Goal: Contribute content: Contribute content

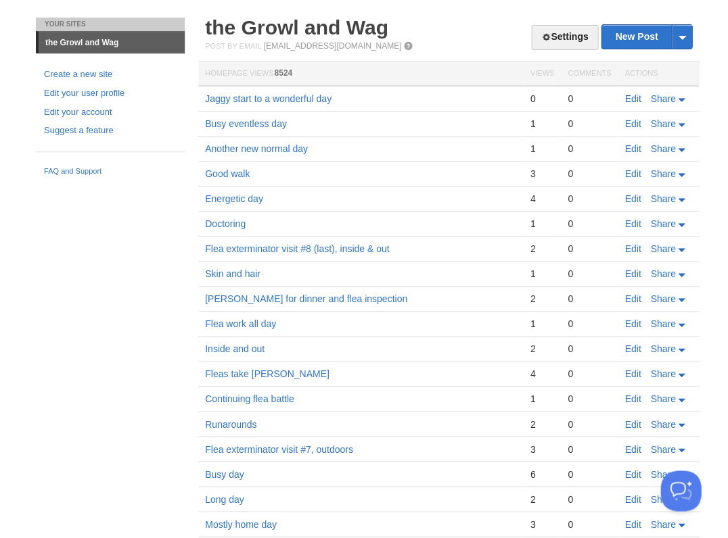
click at [629, 97] on link "Edit" at bounding box center [632, 98] width 16 height 11
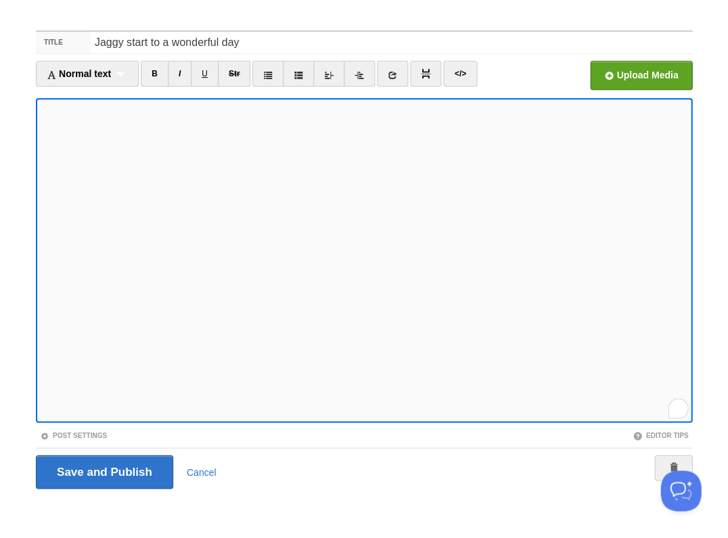
scroll to position [431, 0]
click at [103, 470] on input "Save and Publish" at bounding box center [104, 472] width 137 height 34
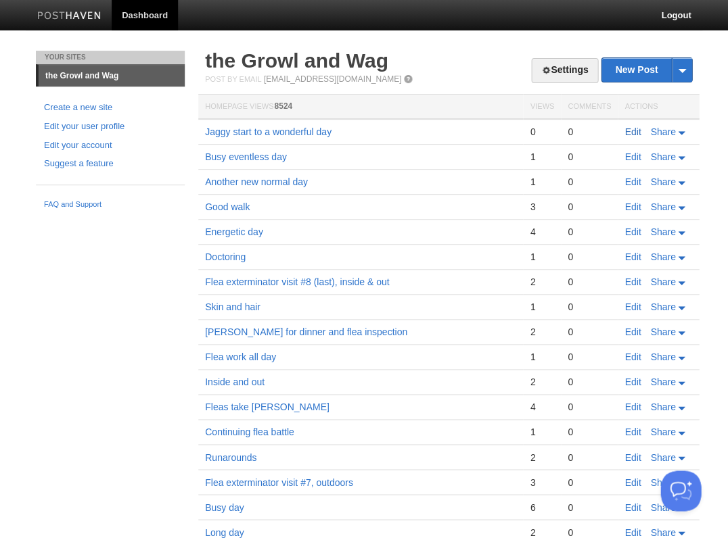
click at [628, 129] on link "Edit" at bounding box center [632, 131] width 16 height 11
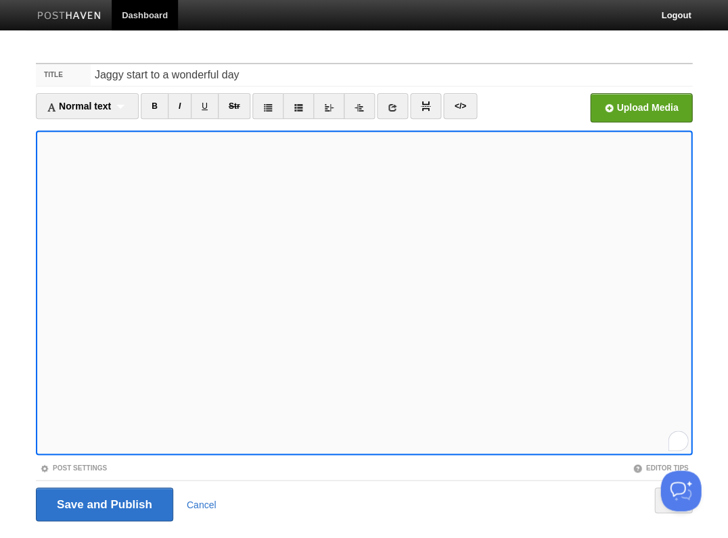
scroll to position [32, 0]
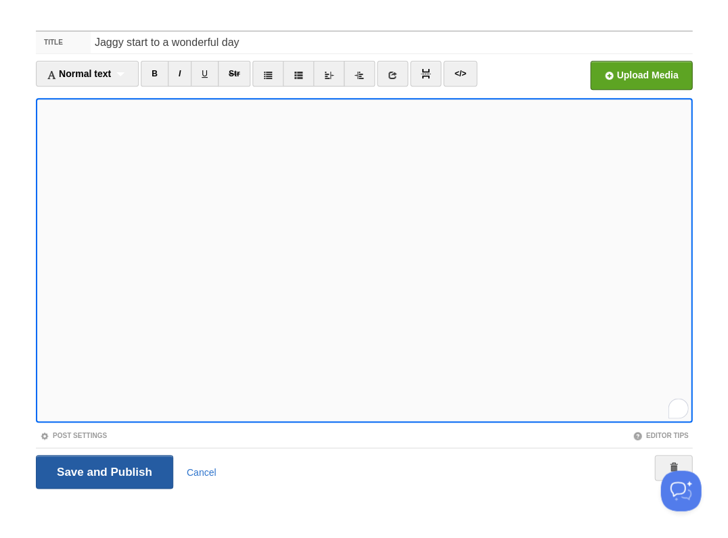
click at [103, 470] on input "Save and Publish" at bounding box center [104, 472] width 137 height 34
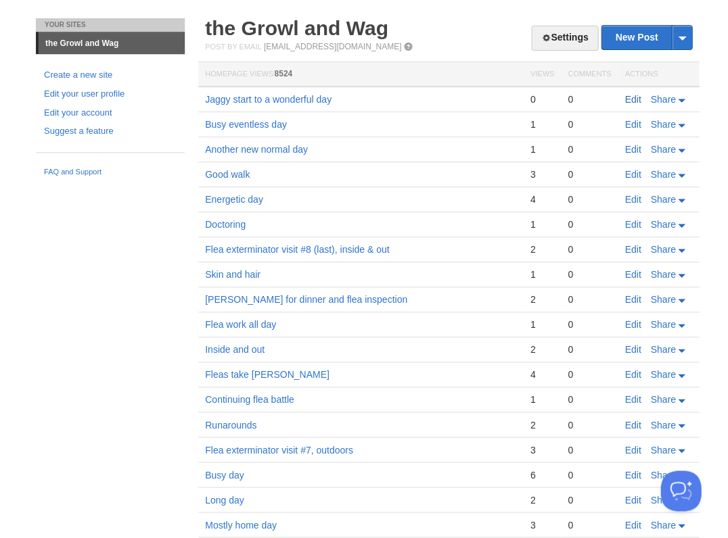
click at [633, 99] on link "Edit" at bounding box center [632, 99] width 16 height 11
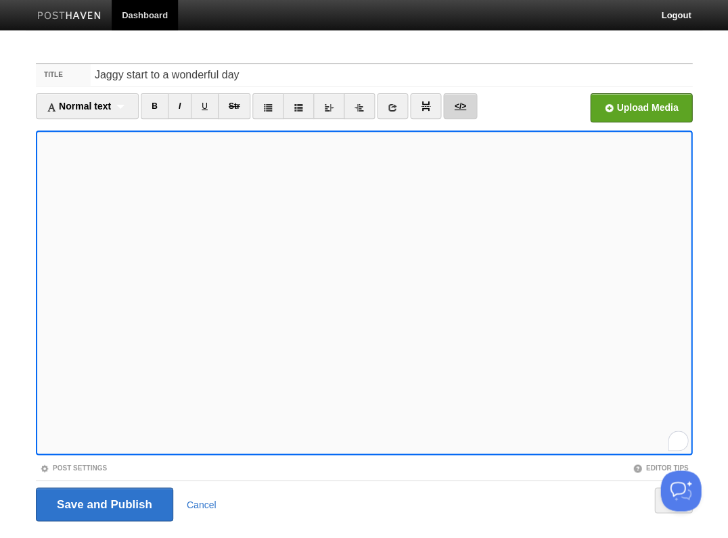
click at [455, 103] on link "</>" at bounding box center [459, 106] width 33 height 26
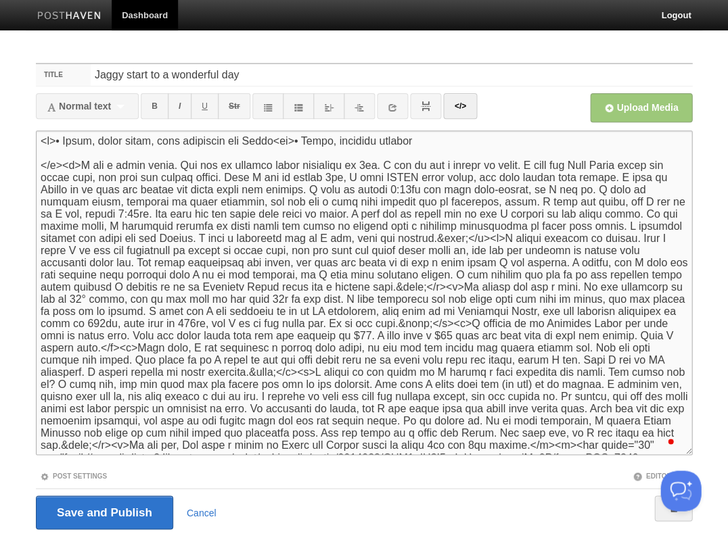
click at [437, 144] on textarea "To enrich screen reader interactions, please activate Accessibility in Grammarl…" at bounding box center [364, 293] width 656 height 325
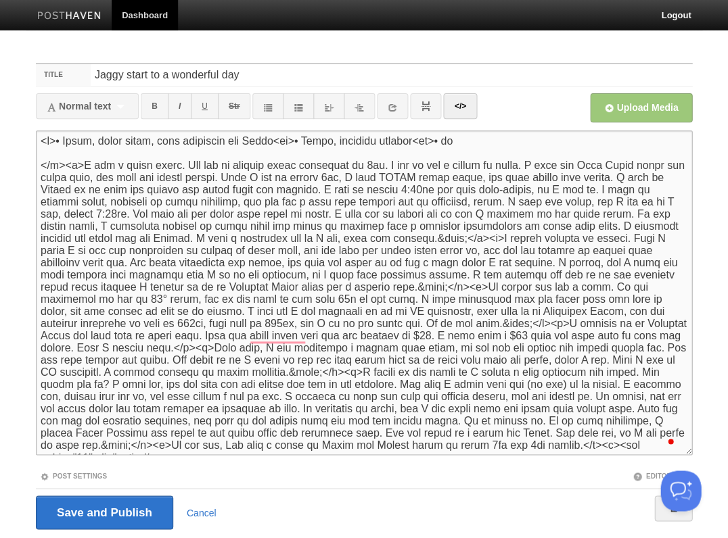
type textarea "<p>• Diane, rough night, plum dumplings for Josie<br>• Glenn, toenails clipped<…"
click at [464, 106] on link "</>" at bounding box center [459, 106] width 33 height 26
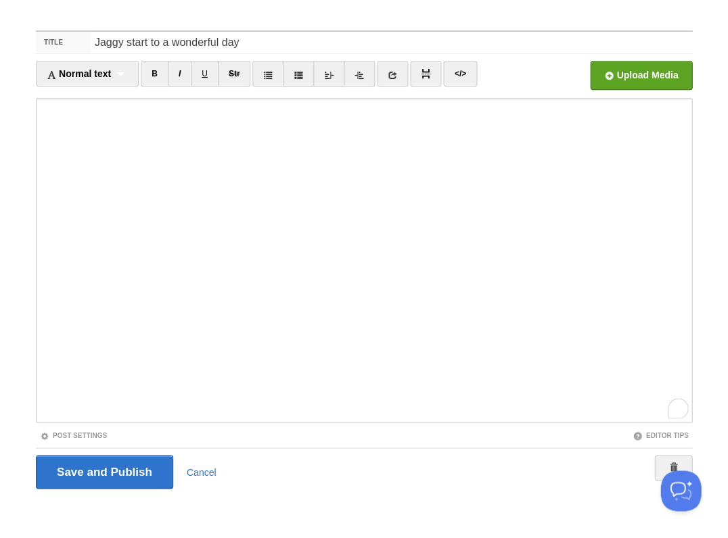
scroll to position [470, 0]
click at [279, 476] on div "Save and Publish Cancel" at bounding box center [364, 472] width 656 height 34
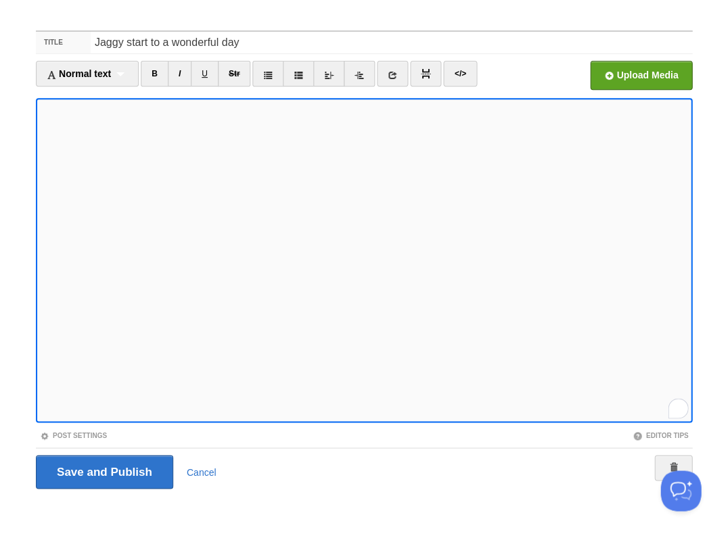
click at [362, 467] on div "Save and Publish Cancel" at bounding box center [364, 472] width 656 height 34
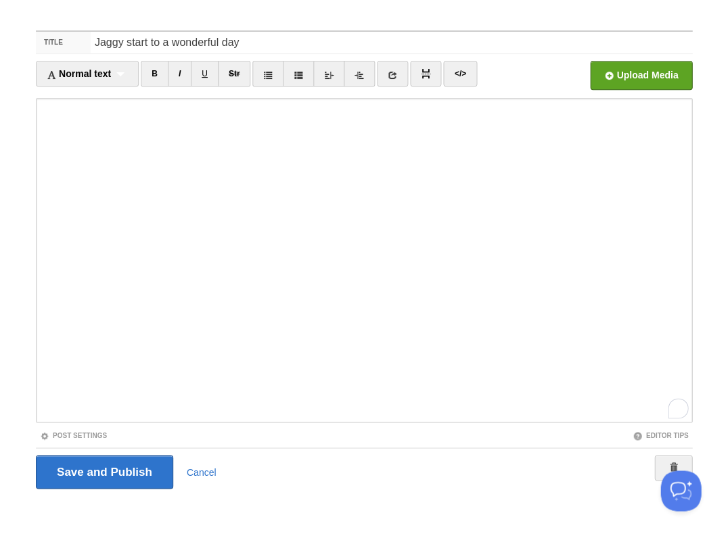
click at [80, 16] on body "Dashboard Logout Post saved × Post saved × Post saved × Post saved × Your Sites…" at bounding box center [364, 254] width 728 height 572
click at [386, 481] on div "Save and Publish Cancel" at bounding box center [364, 472] width 656 height 34
click at [134, 461] on input "Save and Publish" at bounding box center [104, 472] width 137 height 34
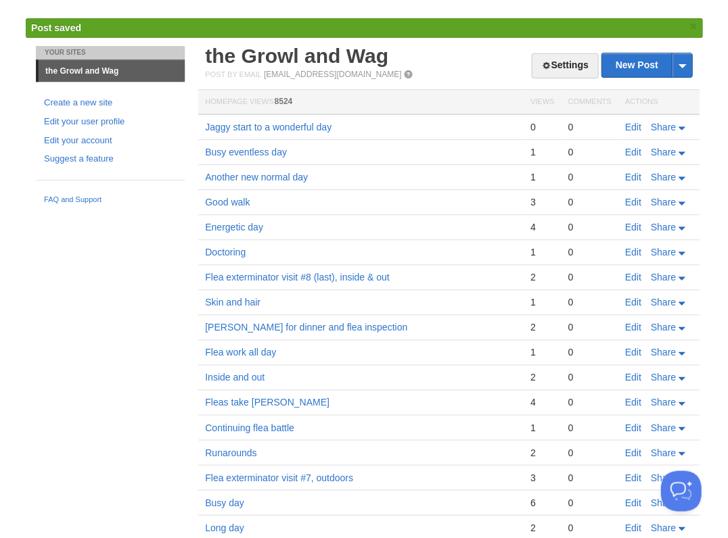
click at [630, 124] on link "Edit" at bounding box center [632, 127] width 16 height 11
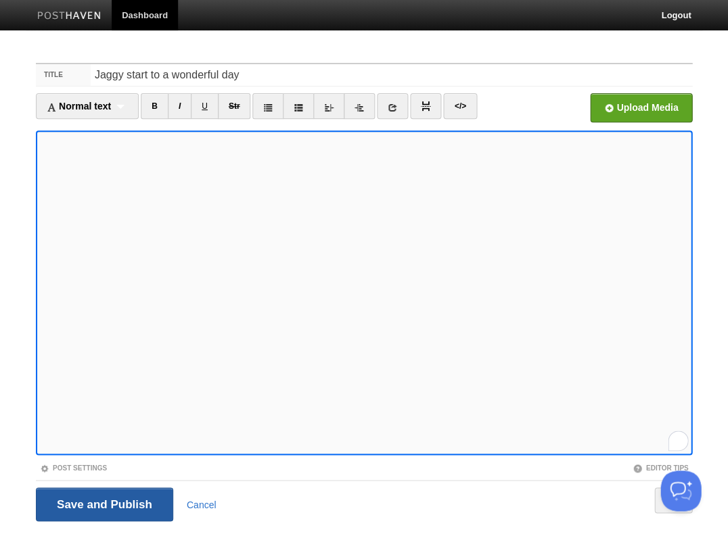
click at [130, 511] on input "Save and Publish" at bounding box center [104, 505] width 137 height 34
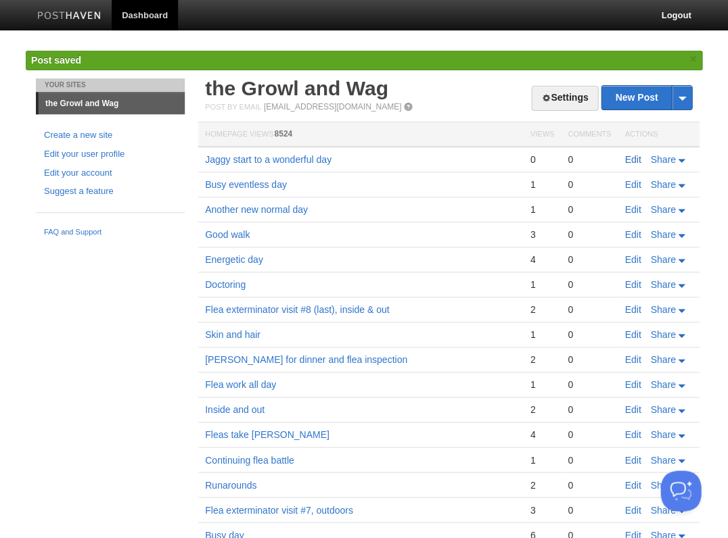
click at [632, 158] on link "Edit" at bounding box center [632, 159] width 16 height 11
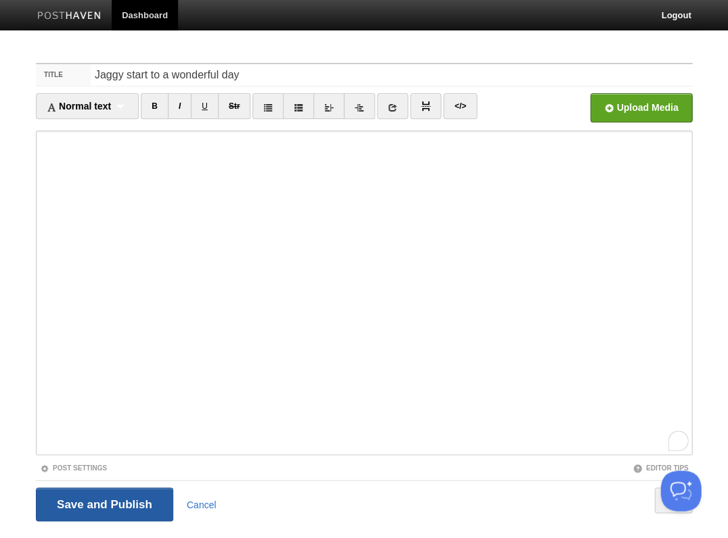
click at [103, 500] on input "Save and Publish" at bounding box center [104, 505] width 137 height 34
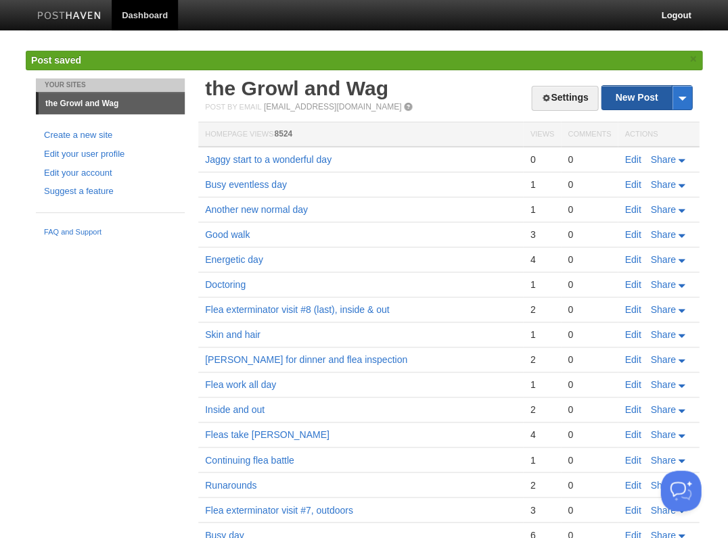
click at [633, 97] on link "New Post" at bounding box center [646, 98] width 90 height 24
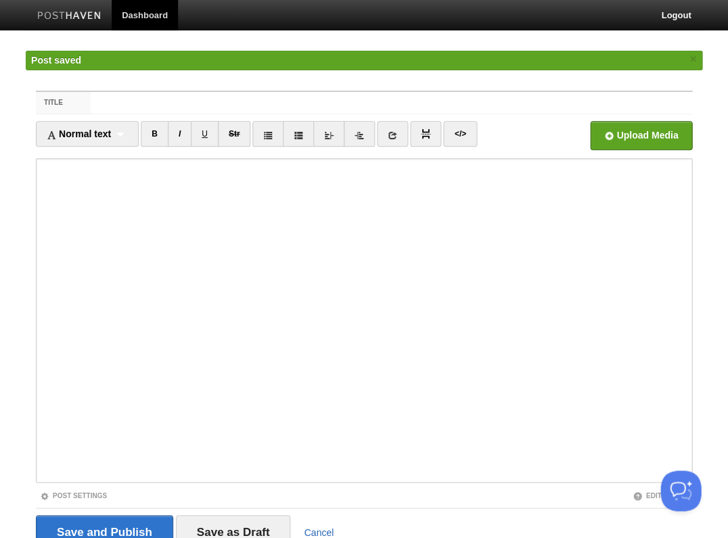
click at [330, 532] on link "Cancel" at bounding box center [319, 532] width 30 height 11
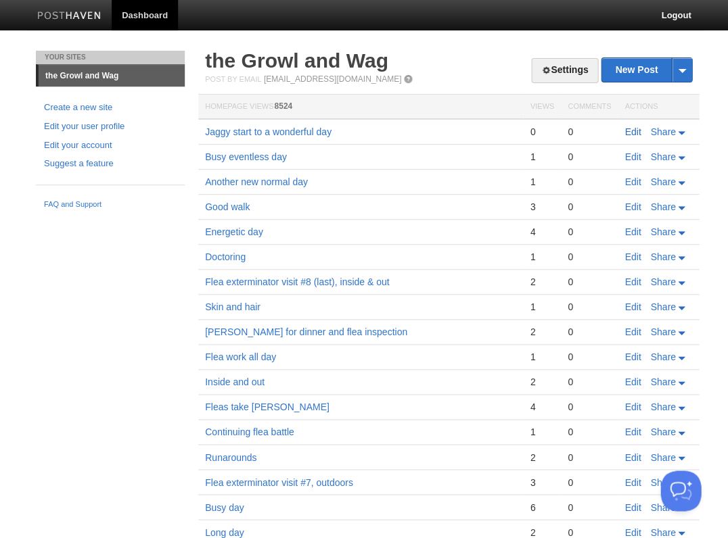
click at [632, 130] on link "Edit" at bounding box center [632, 131] width 16 height 11
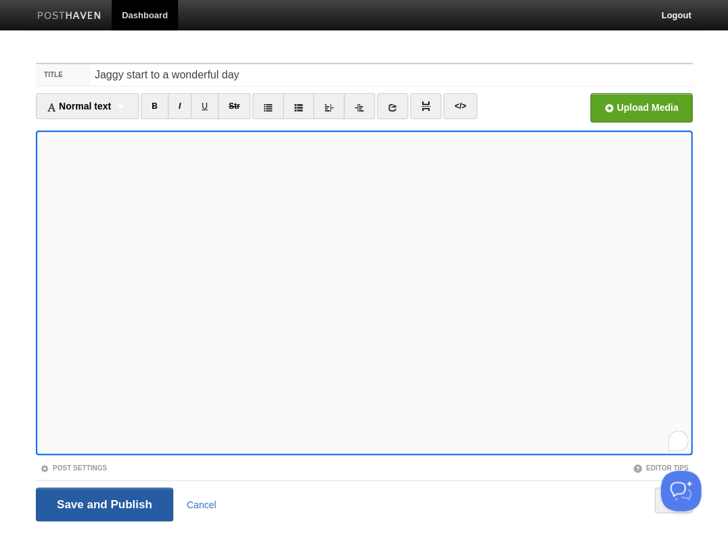
click at [103, 503] on input "Save and Publish" at bounding box center [104, 505] width 137 height 34
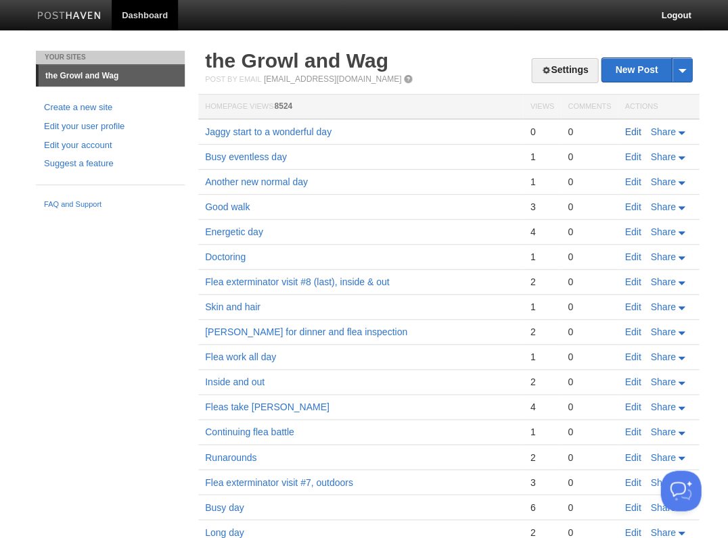
click at [634, 131] on link "Edit" at bounding box center [632, 131] width 16 height 11
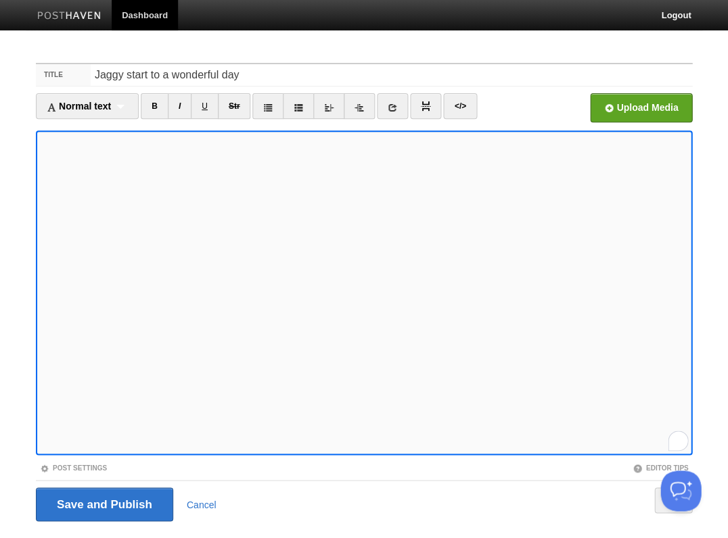
scroll to position [32, 0]
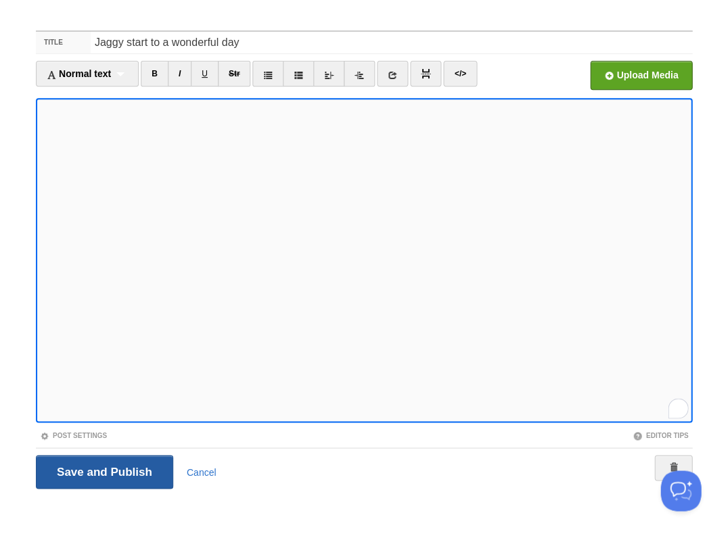
click at [103, 470] on input "Save and Publish" at bounding box center [104, 472] width 137 height 34
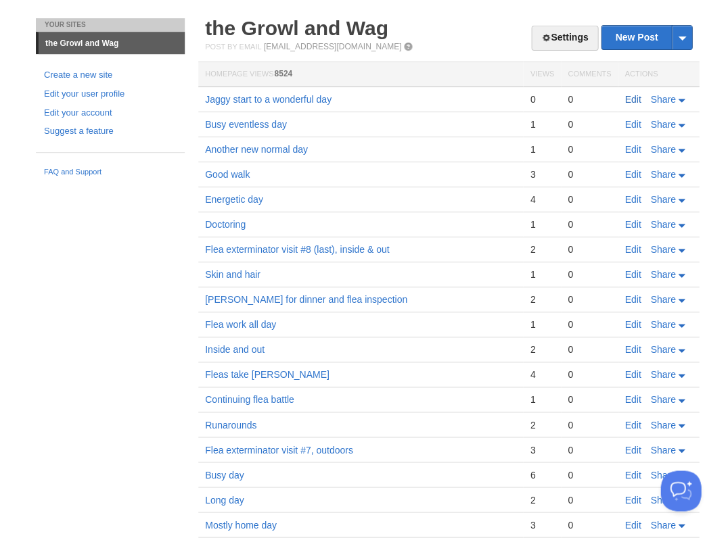
click at [626, 95] on link "Edit" at bounding box center [632, 99] width 16 height 11
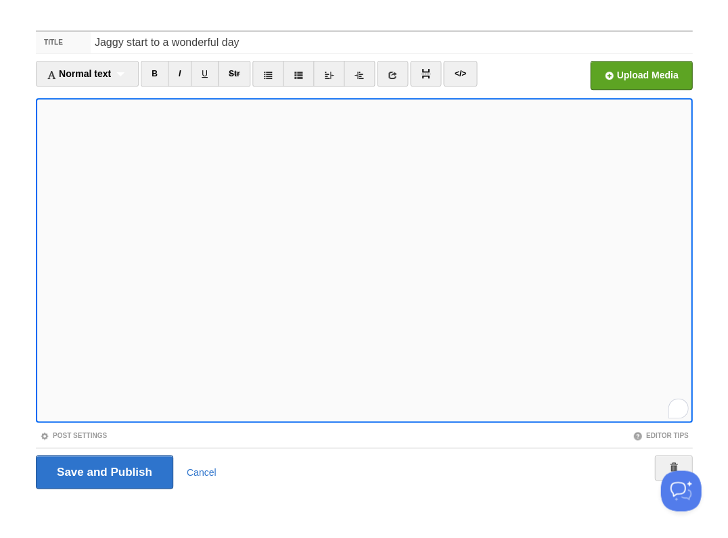
scroll to position [470, 0]
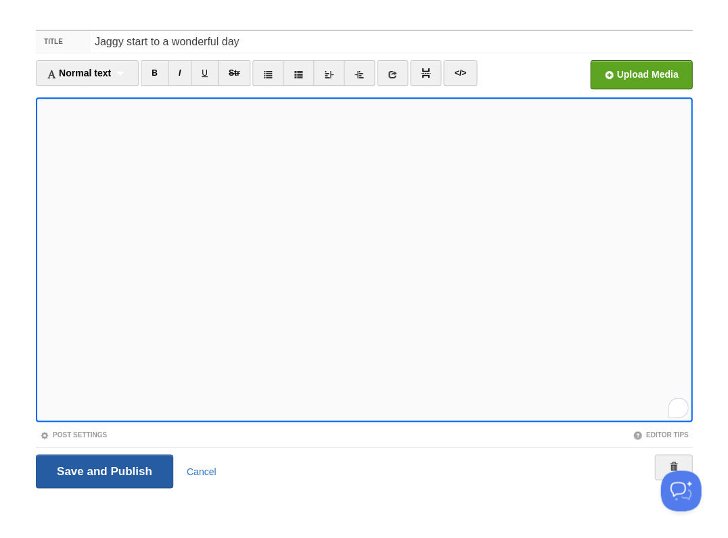
click at [103, 470] on input "Save and Publish" at bounding box center [104, 472] width 137 height 34
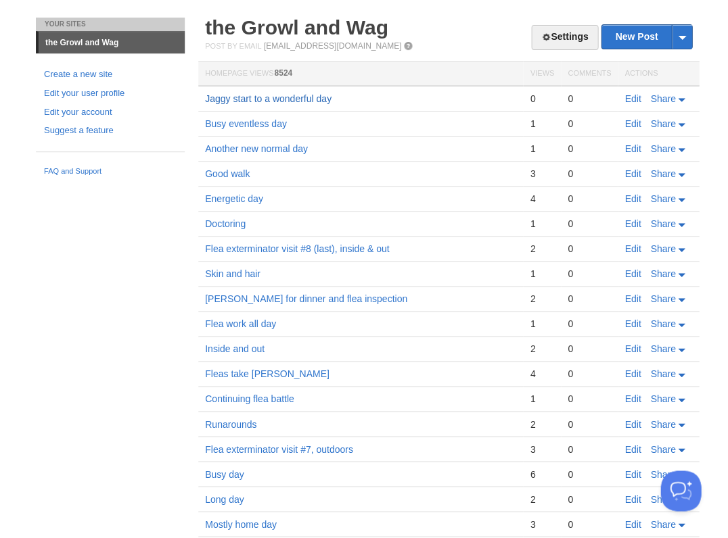
click at [300, 97] on link "Jaggy start to a wonderful day" at bounding box center [268, 98] width 126 height 11
click at [630, 99] on link "Edit" at bounding box center [632, 98] width 16 height 11
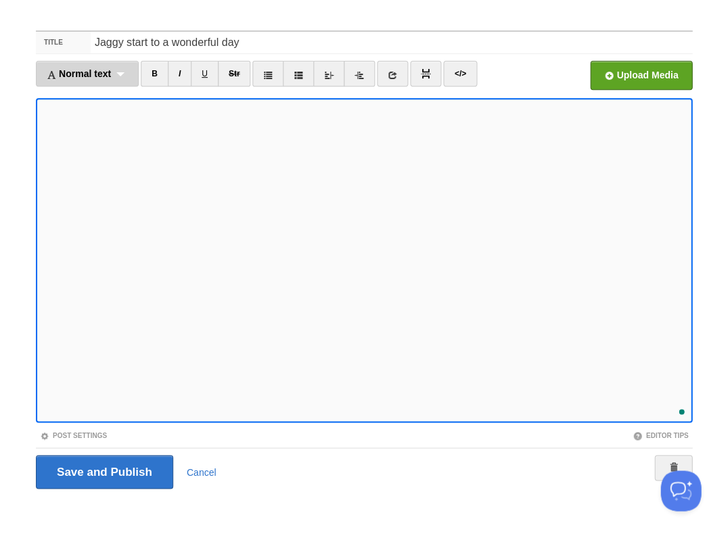
scroll to position [519, 0]
click at [103, 470] on input "Save and Publish" at bounding box center [104, 472] width 137 height 34
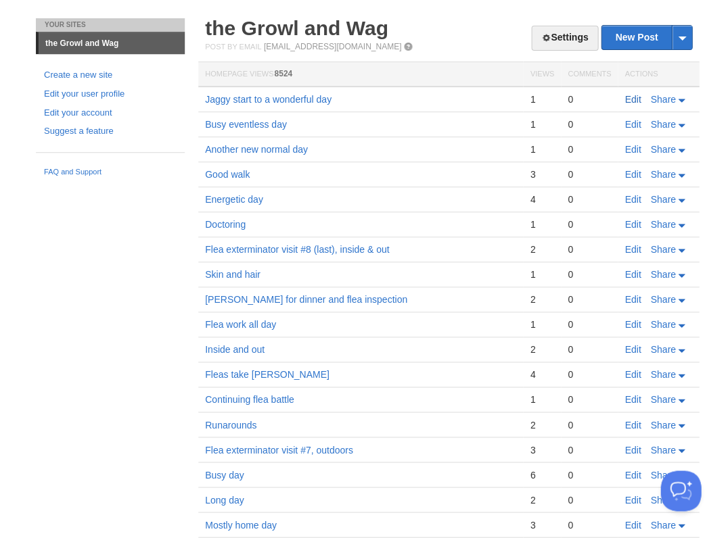
click at [624, 97] on link "Edit" at bounding box center [632, 99] width 16 height 11
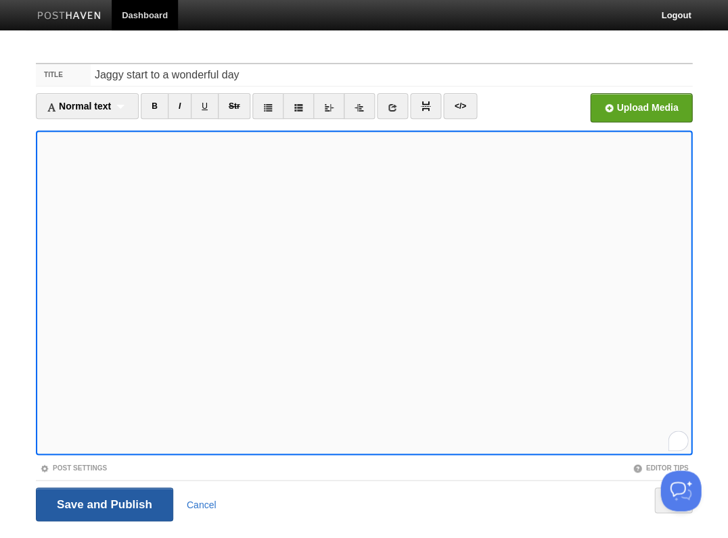
click at [103, 503] on input "Save and Publish" at bounding box center [104, 505] width 137 height 34
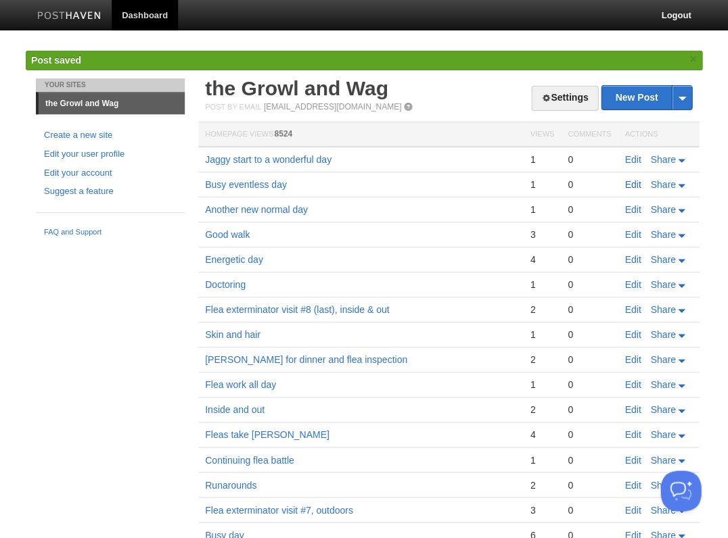
click at [630, 181] on link "Edit" at bounding box center [632, 184] width 16 height 11
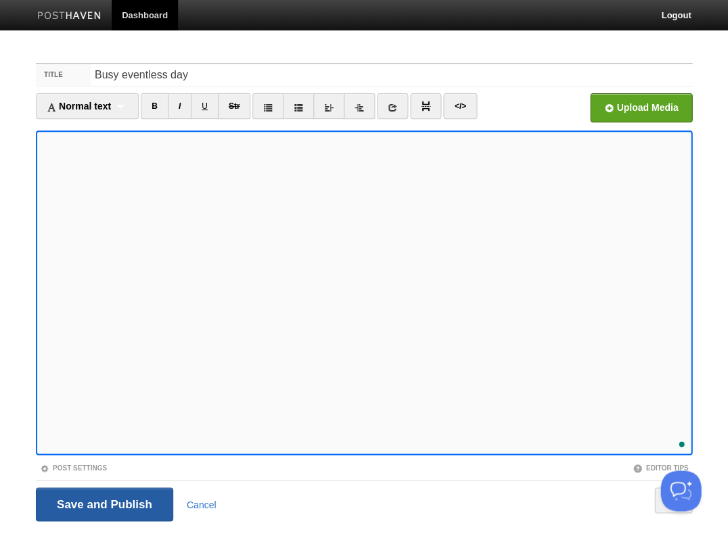
click at [131, 501] on input "Save and Publish" at bounding box center [104, 505] width 137 height 34
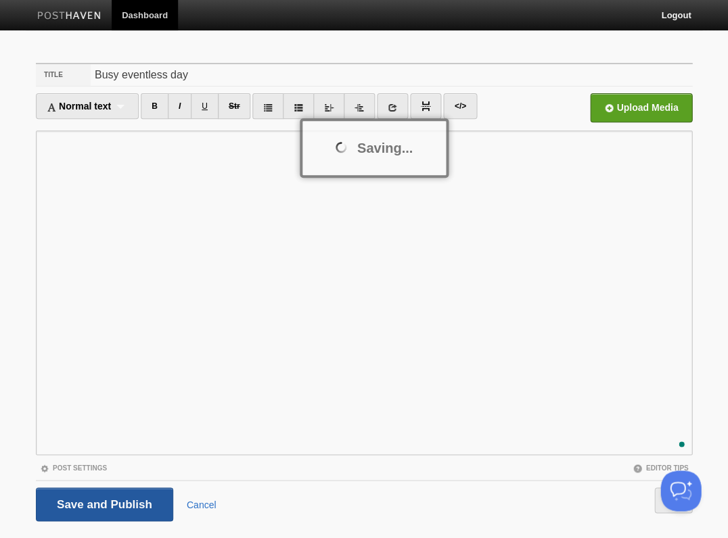
click at [131, 501] on div at bounding box center [364, 269] width 728 height 538
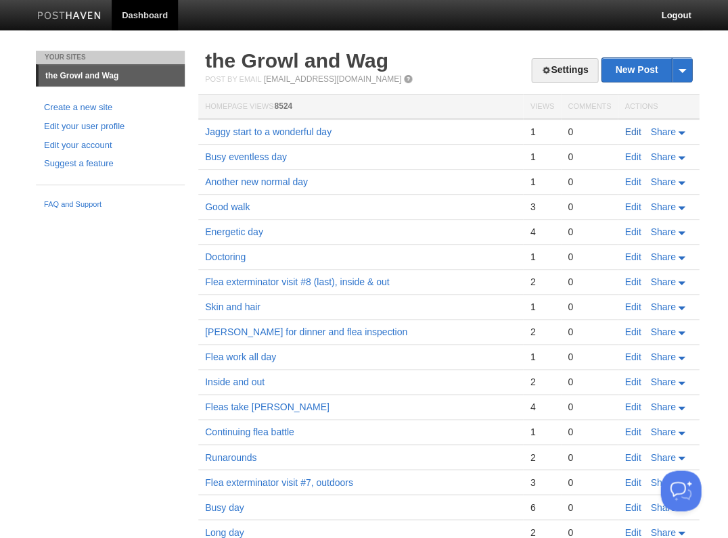
click at [632, 129] on link "Edit" at bounding box center [632, 131] width 16 height 11
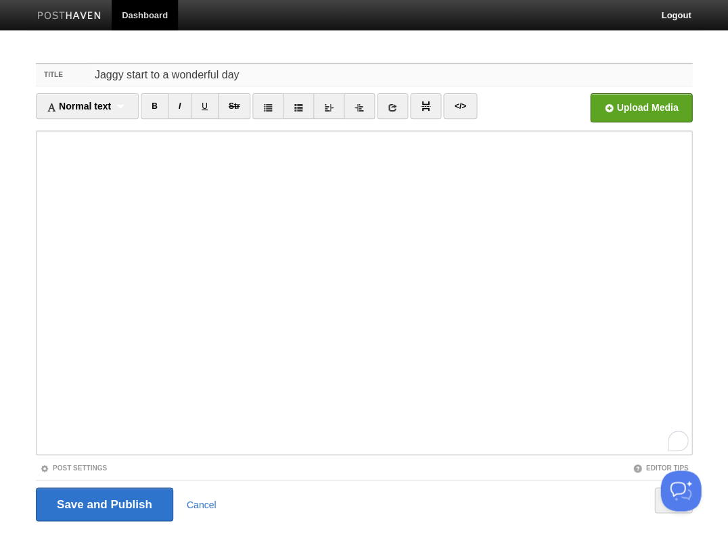
drag, startPoint x: 122, startPoint y: 74, endPoint x: 87, endPoint y: 72, distance: 34.6
click at [87, 72] on div "Title Jaggy start to a wonderful day" at bounding box center [364, 75] width 656 height 22
click at [113, 76] on input "Raged start to a wonderful day" at bounding box center [391, 75] width 601 height 22
type input "Ragged start to a wonderful day"
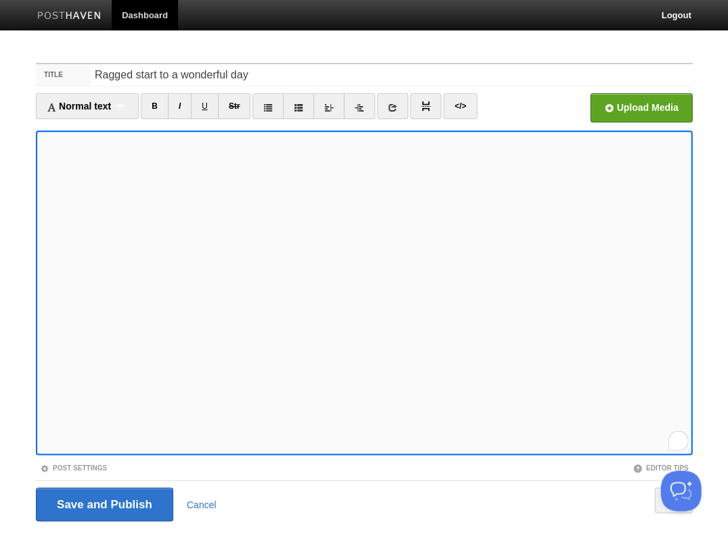
scroll to position [2, 0]
click at [103, 503] on input "Save and Publish" at bounding box center [104, 505] width 137 height 34
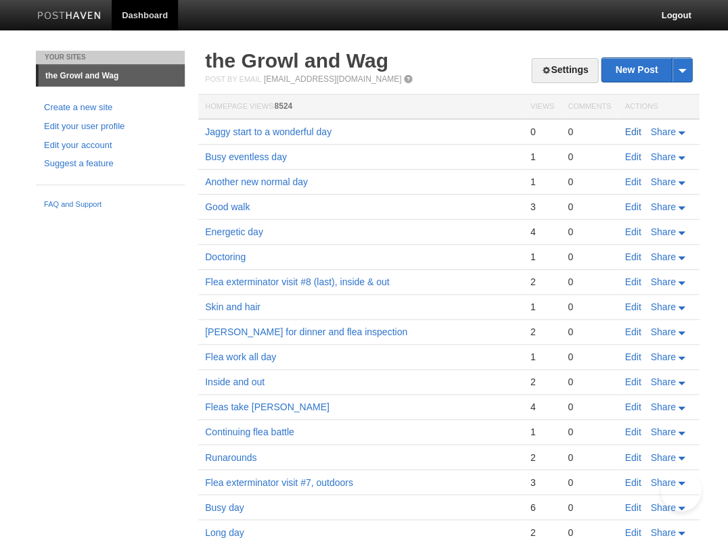
click at [628, 129] on link "Edit" at bounding box center [632, 131] width 16 height 11
click at [632, 132] on link "Edit" at bounding box center [632, 131] width 16 height 11
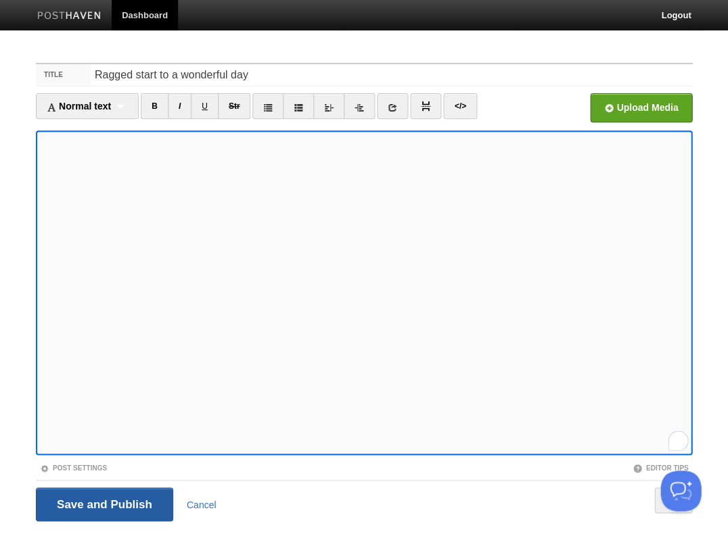
click at [103, 503] on input "Save and Publish" at bounding box center [104, 505] width 137 height 34
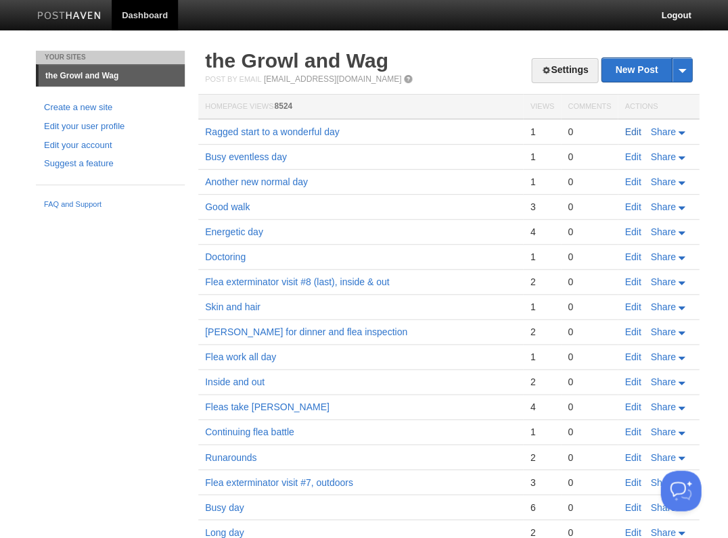
click at [633, 128] on link "Edit" at bounding box center [632, 131] width 16 height 11
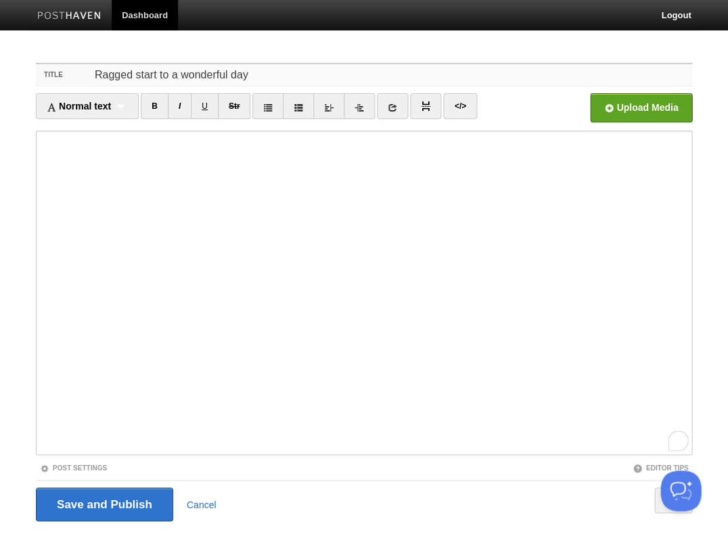
click at [187, 67] on input "Ragged start to a wonderful day" at bounding box center [391, 75] width 601 height 22
click at [189, 72] on input "Ragged start to a wonderful day" at bounding box center [391, 75] width 601 height 22
type input "Ragged start to a fine day"
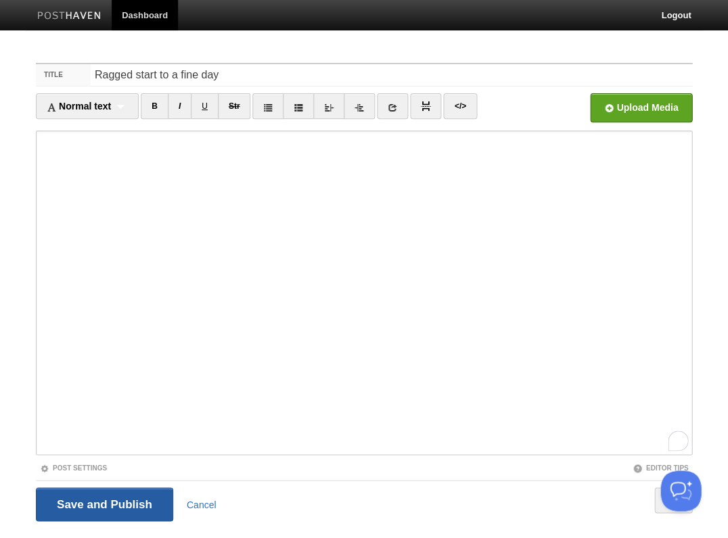
click at [103, 503] on input "Save and Publish" at bounding box center [104, 505] width 137 height 34
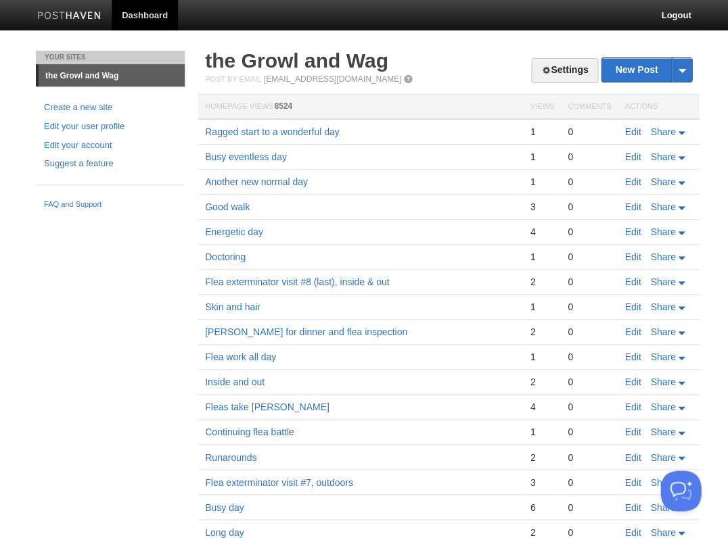
click at [630, 130] on link "Edit" at bounding box center [632, 131] width 16 height 11
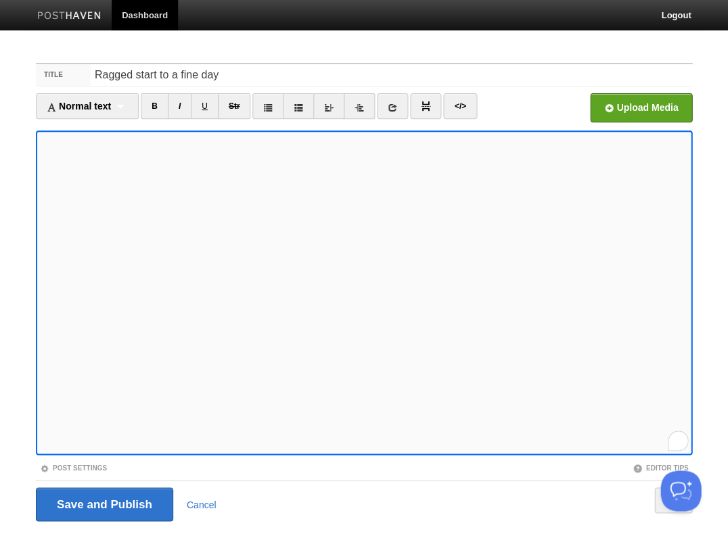
scroll to position [32, 0]
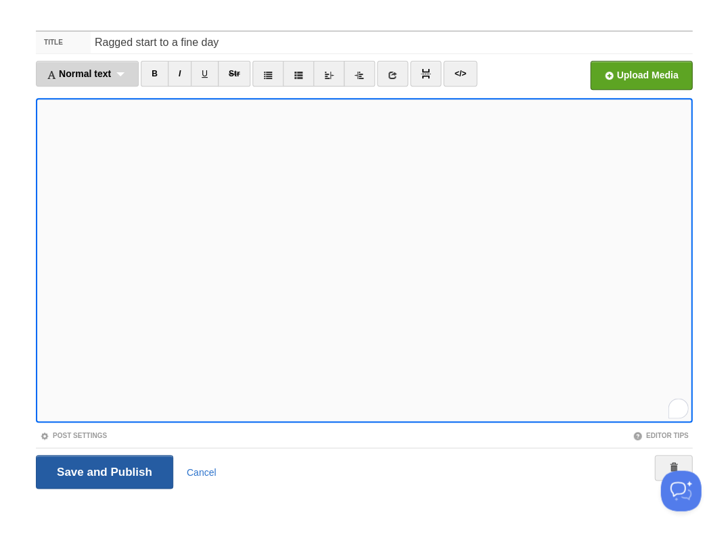
click at [103, 470] on input "Save and Publish" at bounding box center [104, 472] width 137 height 34
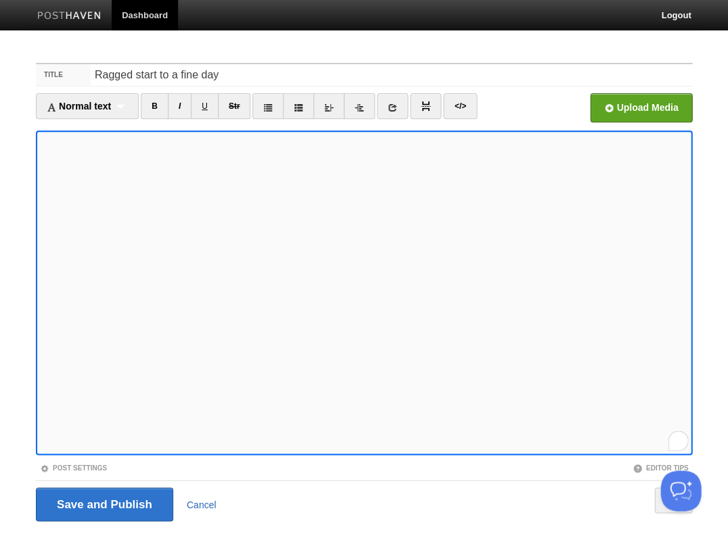
click at [197, 503] on link "Cancel" at bounding box center [202, 504] width 30 height 11
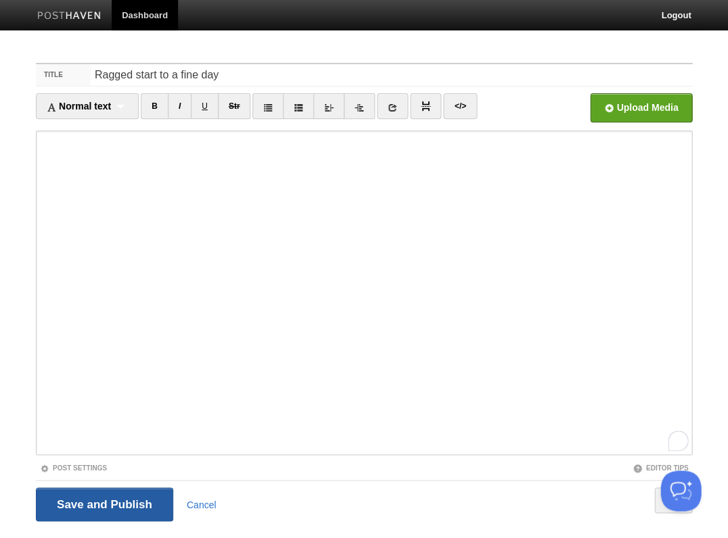
click at [114, 509] on input "Save and Publish" at bounding box center [104, 505] width 137 height 34
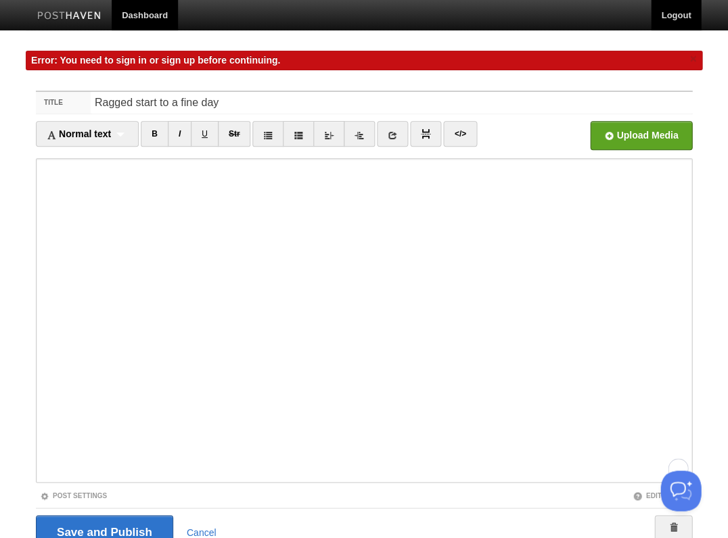
click at [680, 16] on link "Logout" at bounding box center [676, 15] width 50 height 30
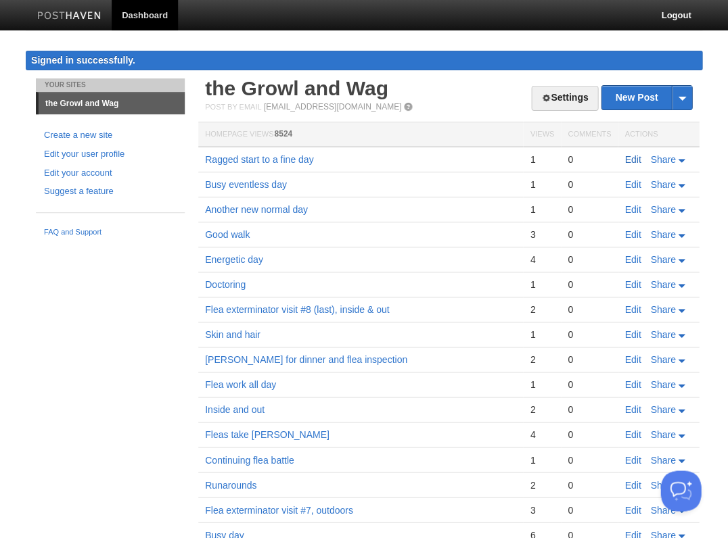
click at [626, 155] on link "Edit" at bounding box center [632, 159] width 16 height 11
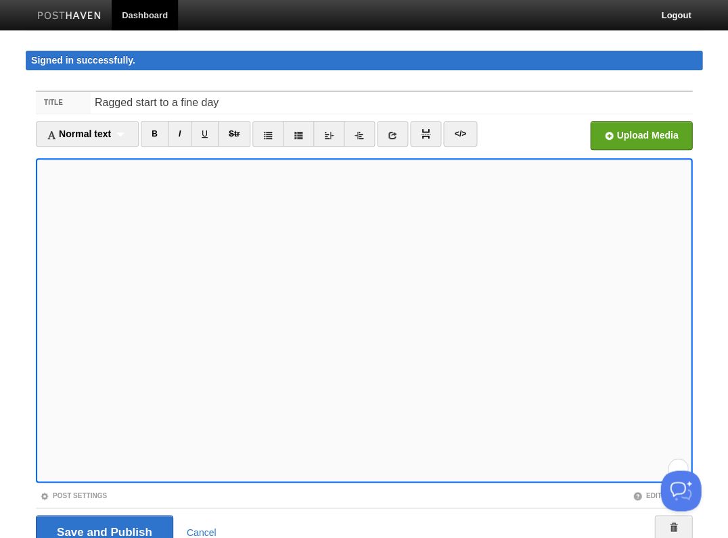
scroll to position [60, 0]
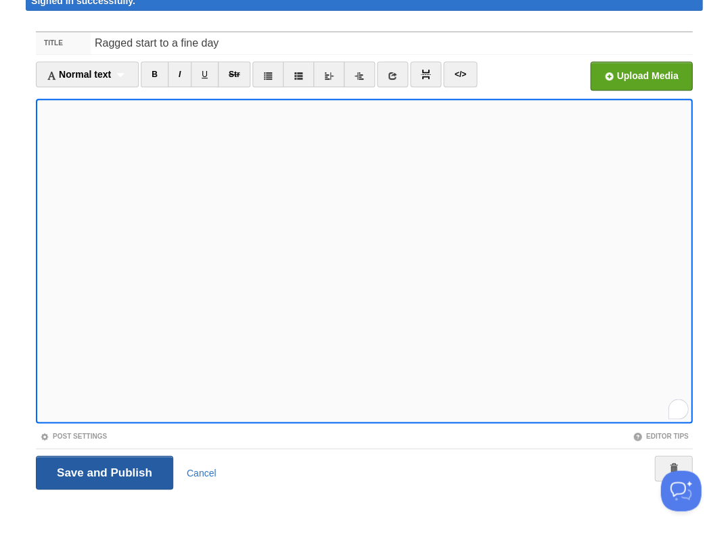
click at [103, 470] on input "Save and Publish" at bounding box center [104, 473] width 137 height 34
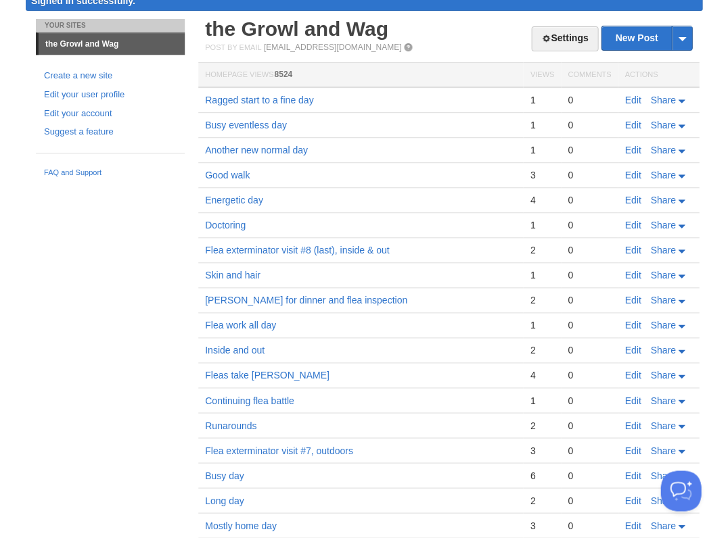
click at [631, 96] on link "Edit" at bounding box center [632, 100] width 16 height 11
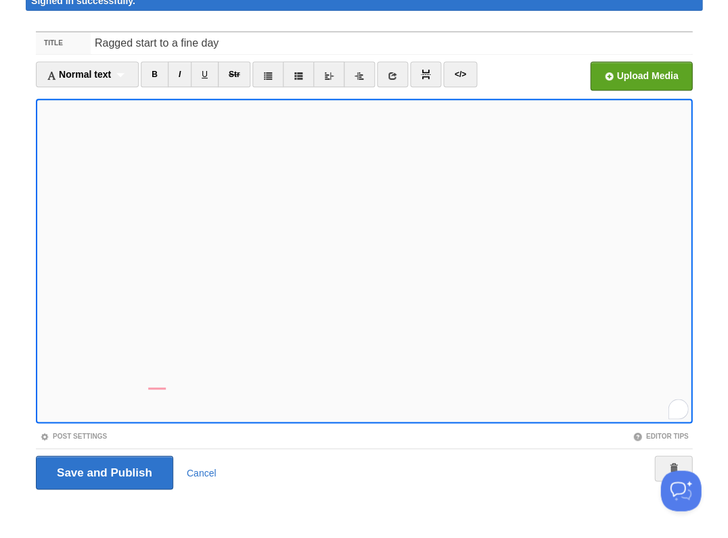
scroll to position [533, 0]
click at [103, 470] on input "Save and Publish" at bounding box center [104, 473] width 137 height 34
